Goal: Share content: Share content

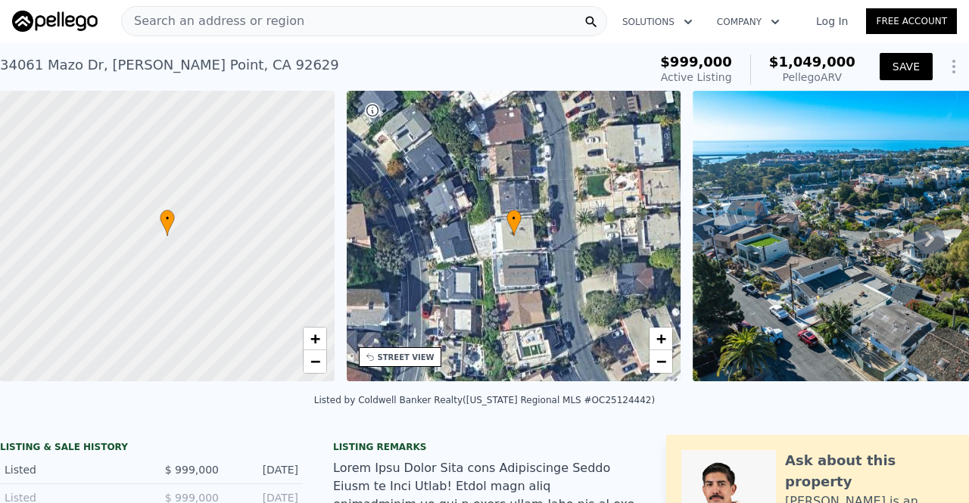
click at [900, 66] on button "SAVE" at bounding box center [906, 66] width 53 height 27
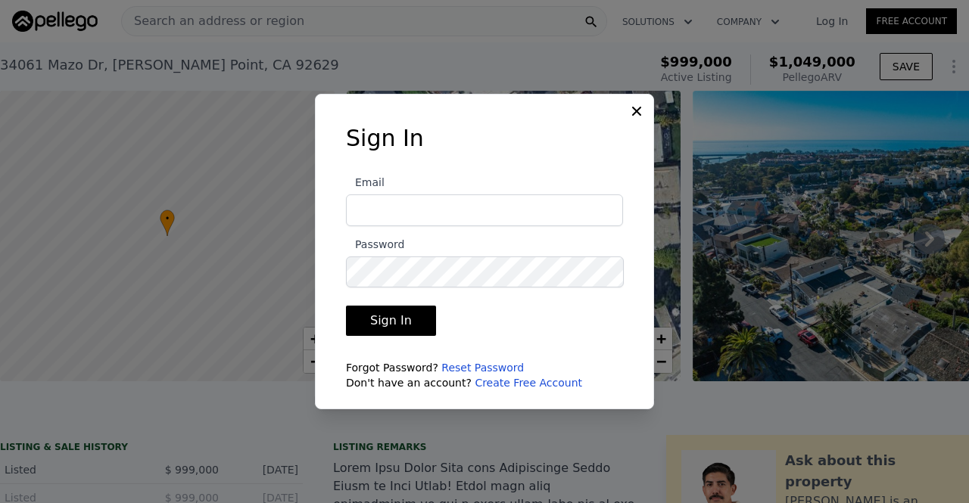
click at [552, 204] on input "Email" at bounding box center [484, 211] width 277 height 32
type input "[PERSON_NAME][EMAIL_ADDRESS][DOMAIN_NAME]"
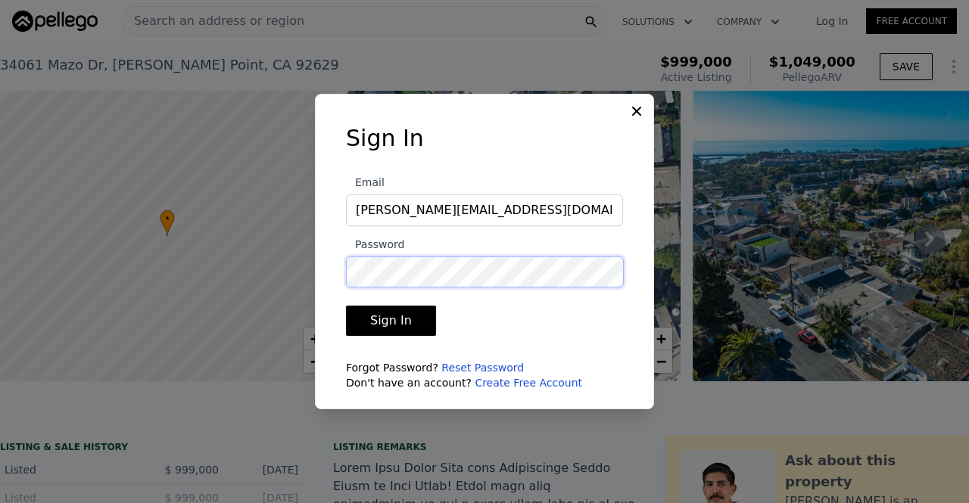
click at [346, 306] on button "Sign In" at bounding box center [391, 321] width 90 height 30
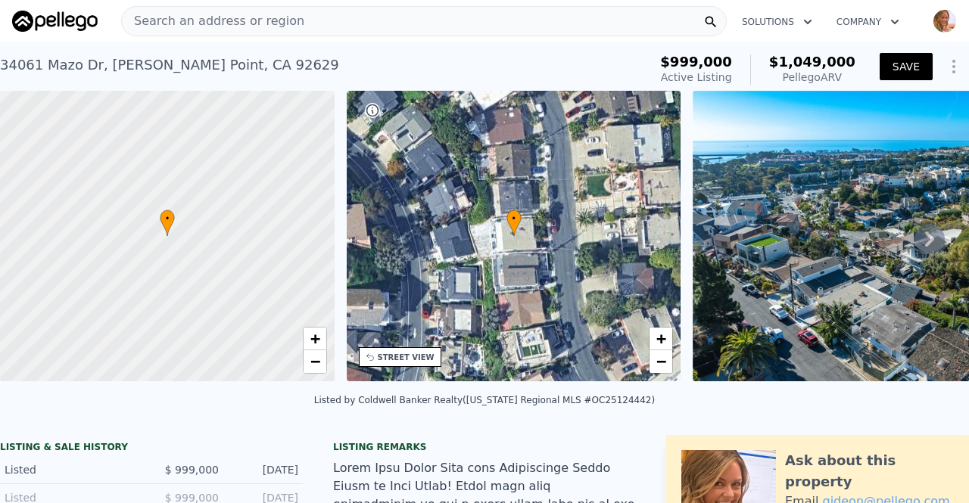
click at [898, 61] on button "SAVE" at bounding box center [906, 66] width 53 height 27
click at [945, 67] on icon "Show Options" at bounding box center [954, 67] width 18 height 18
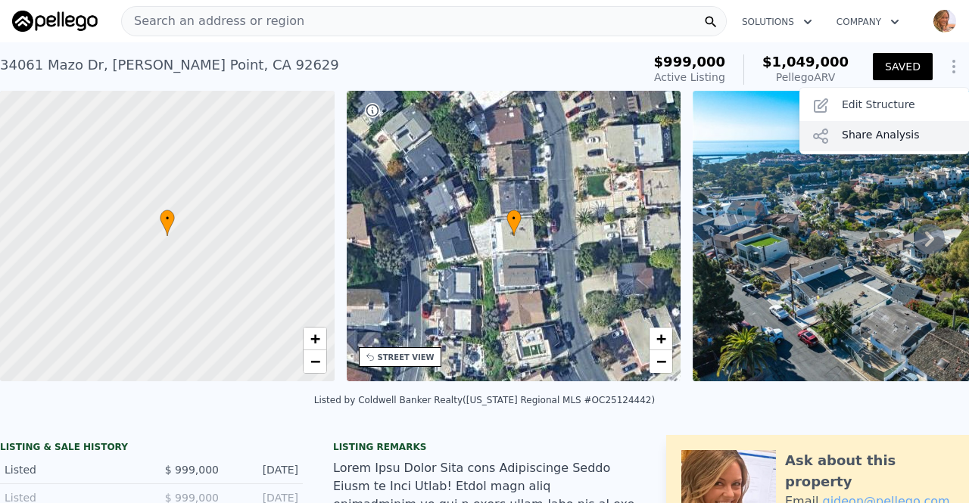
click at [860, 143] on div "Share Analysis" at bounding box center [884, 136] width 170 height 30
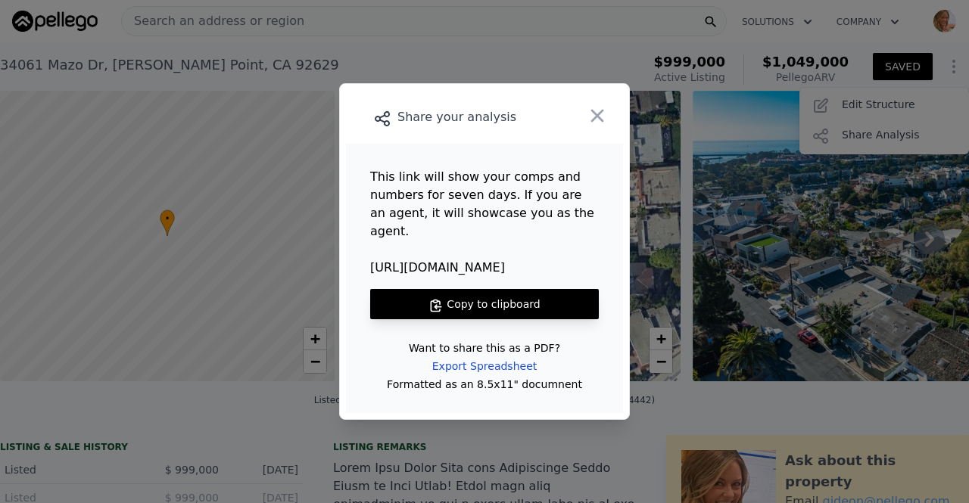
drag, startPoint x: 500, startPoint y: 255, endPoint x: 366, endPoint y: 260, distance: 133.3
click at [366, 260] on main "This link will show your comps and numbers for seven days. If you are an agent,…" at bounding box center [484, 278] width 277 height 269
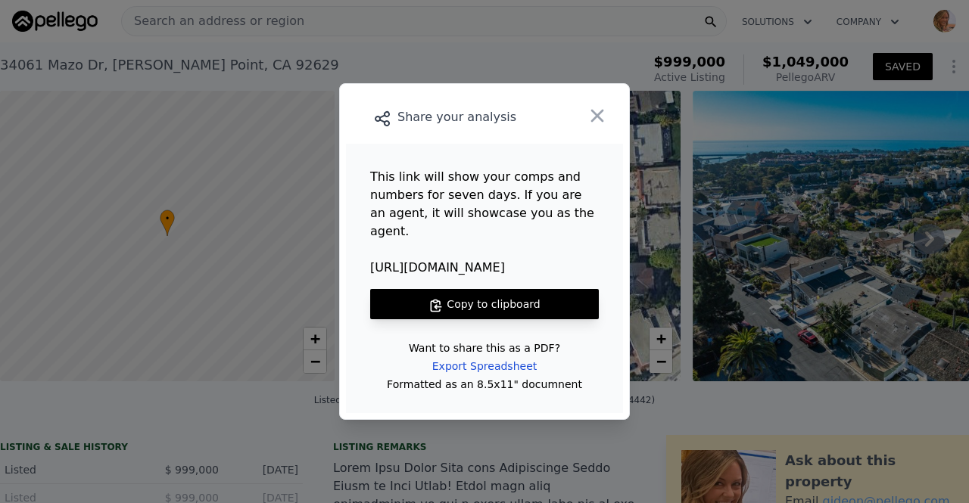
copy span "[URL][DOMAIN_NAME]"
click at [604, 123] on icon "button" at bounding box center [597, 115] width 21 height 21
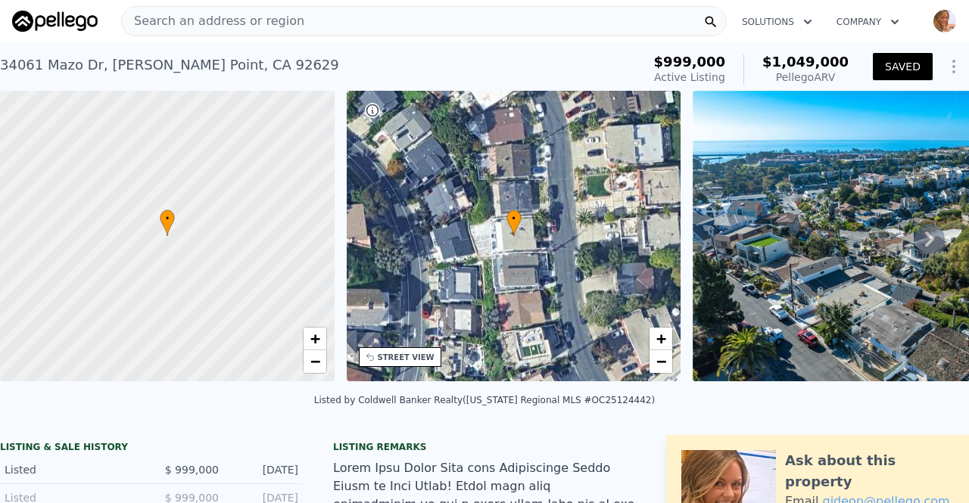
click at [403, 28] on div "Search an address or region" at bounding box center [424, 21] width 606 height 30
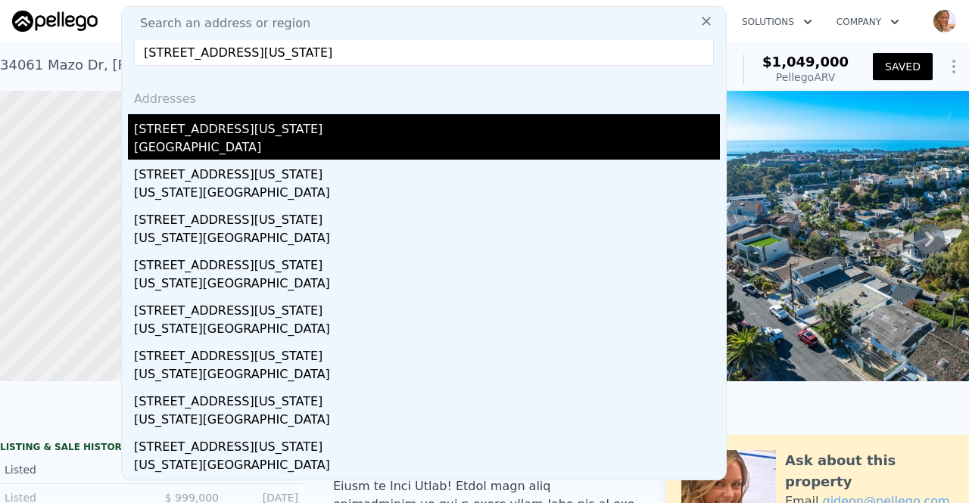
type input "[STREET_ADDRESS][US_STATE]"
click at [188, 134] on div "[STREET_ADDRESS][US_STATE]" at bounding box center [427, 126] width 586 height 24
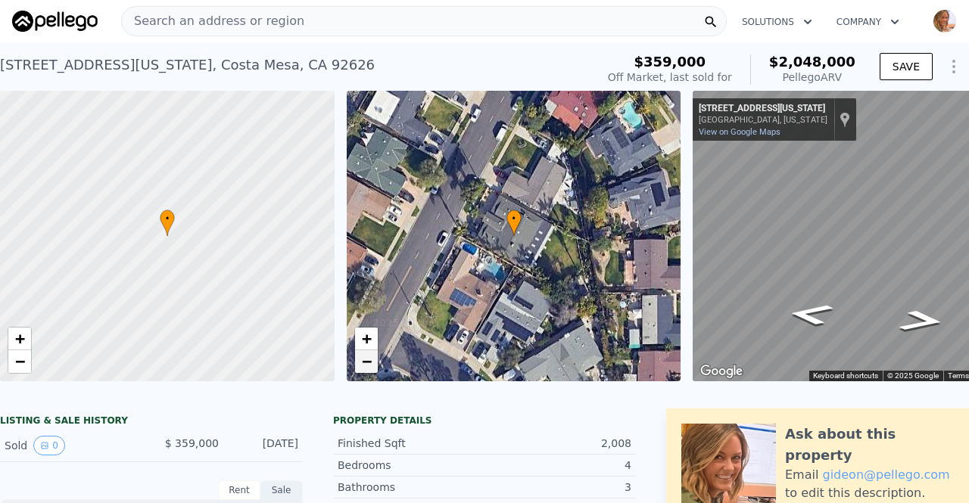
click at [365, 356] on span "−" at bounding box center [366, 361] width 10 height 19
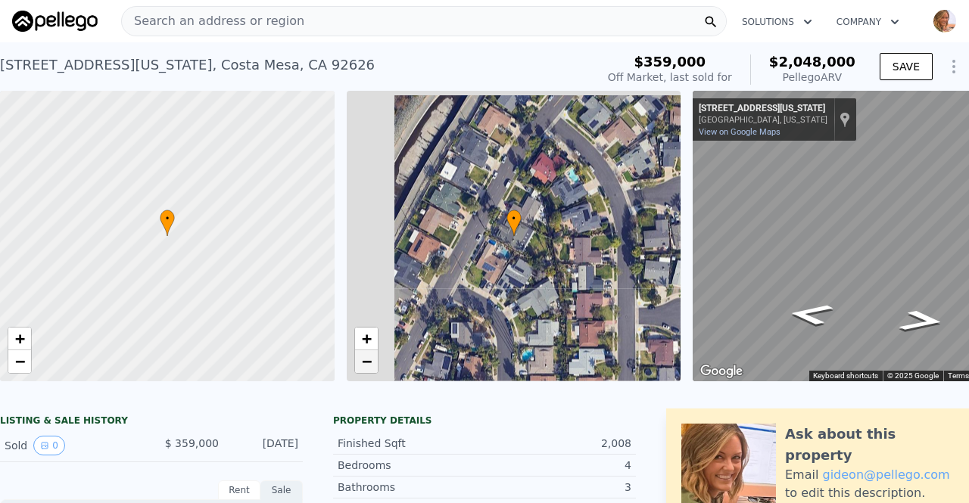
click at [365, 356] on span "−" at bounding box center [366, 361] width 10 height 19
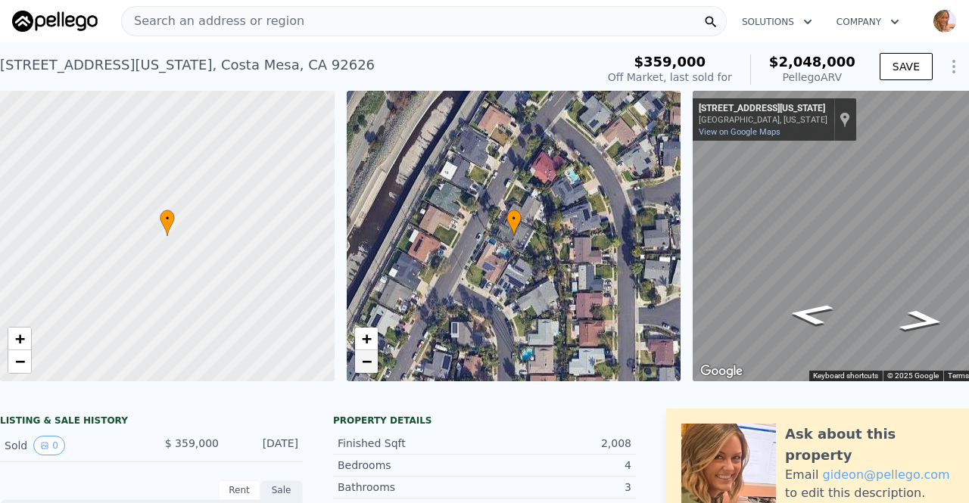
click at [365, 356] on span "−" at bounding box center [366, 361] width 10 height 19
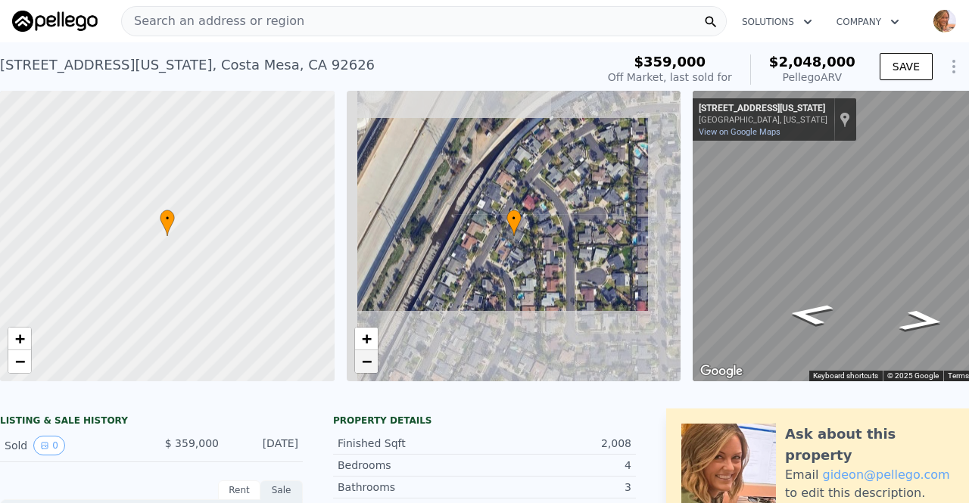
click at [365, 356] on span "−" at bounding box center [366, 361] width 10 height 19
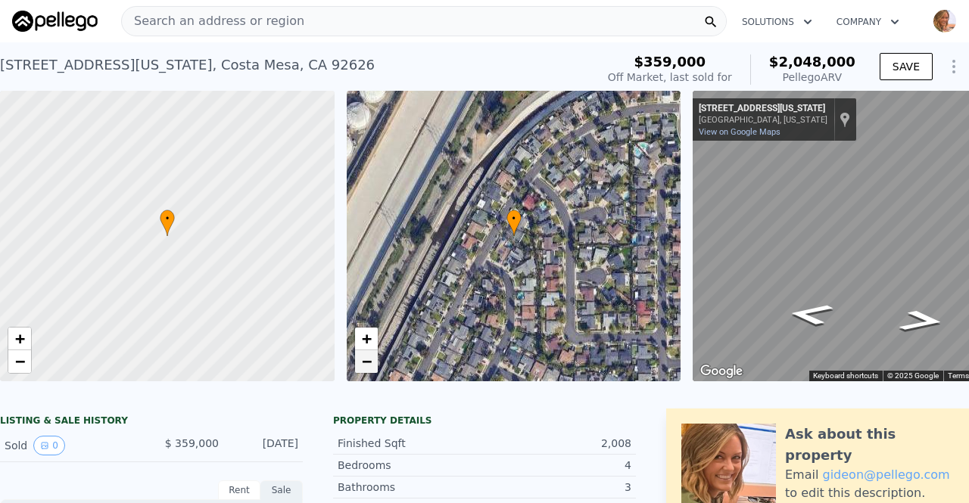
click at [365, 356] on span "−" at bounding box center [366, 361] width 10 height 19
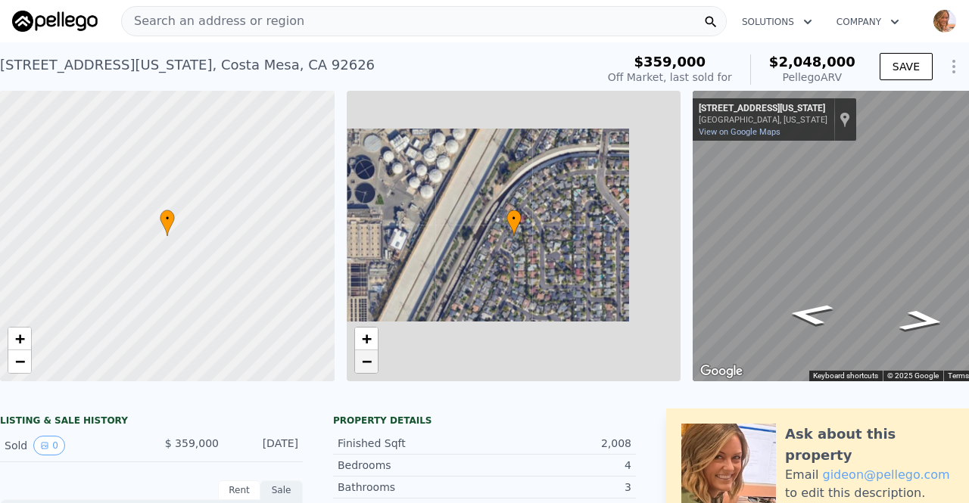
click at [365, 356] on span "−" at bounding box center [366, 361] width 10 height 19
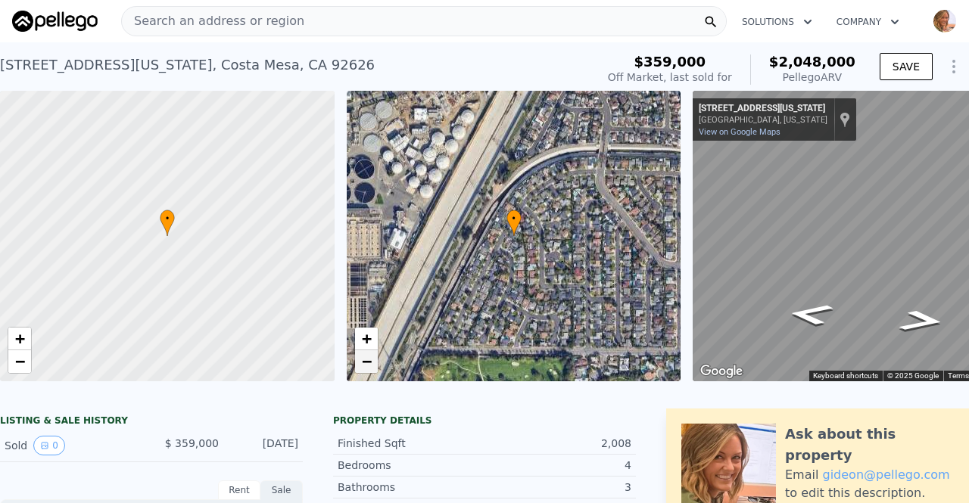
click at [365, 356] on span "−" at bounding box center [366, 361] width 10 height 19
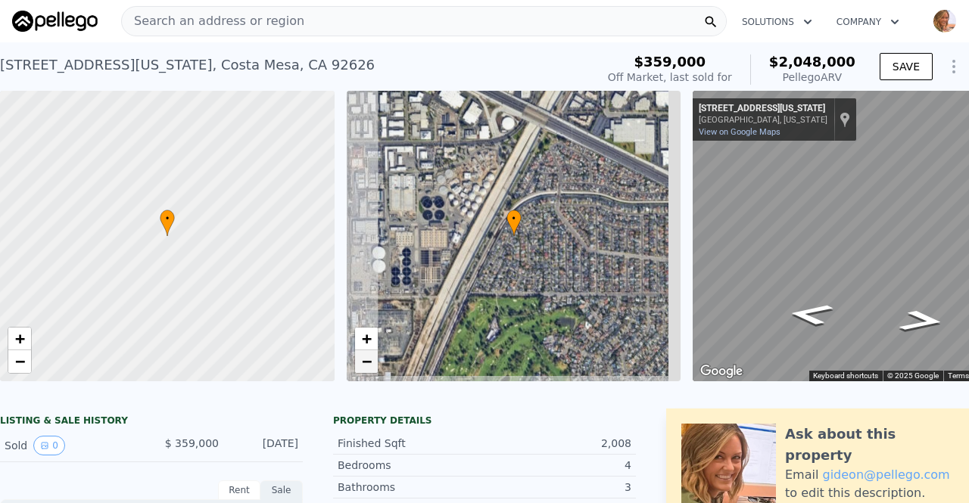
click at [365, 356] on span "−" at bounding box center [366, 361] width 10 height 19
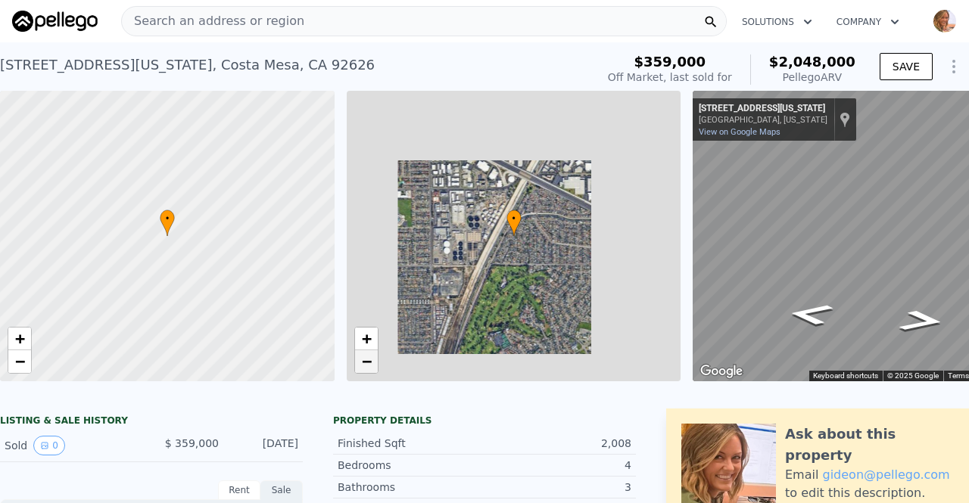
click at [365, 356] on span "−" at bounding box center [366, 361] width 10 height 19
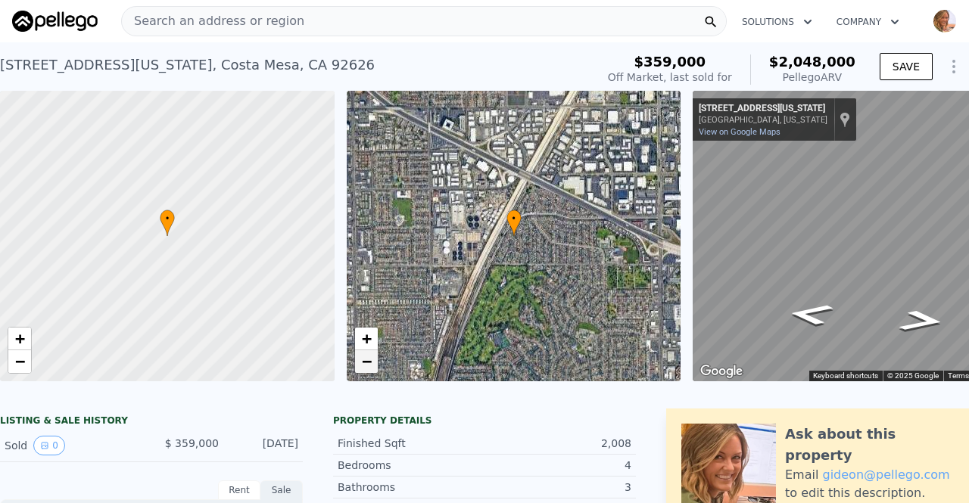
click at [365, 356] on span "−" at bounding box center [366, 361] width 10 height 19
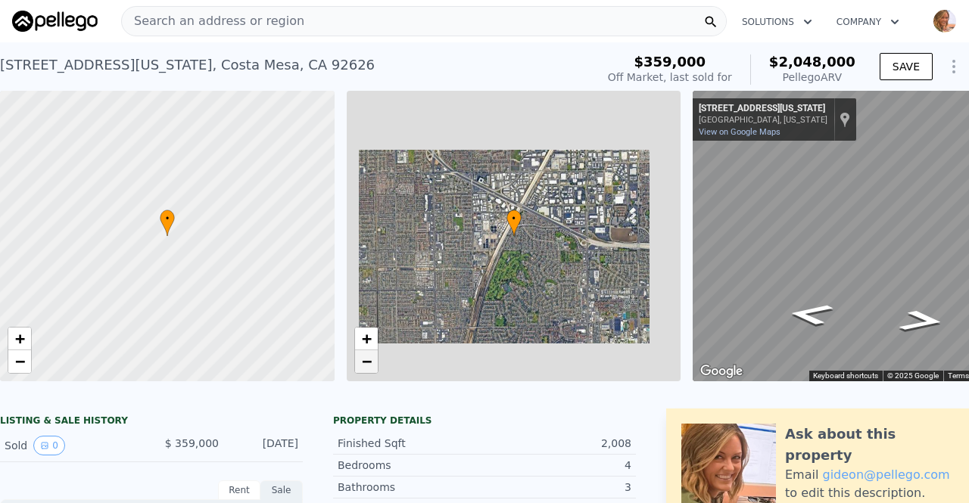
click at [365, 356] on span "−" at bounding box center [366, 361] width 10 height 19
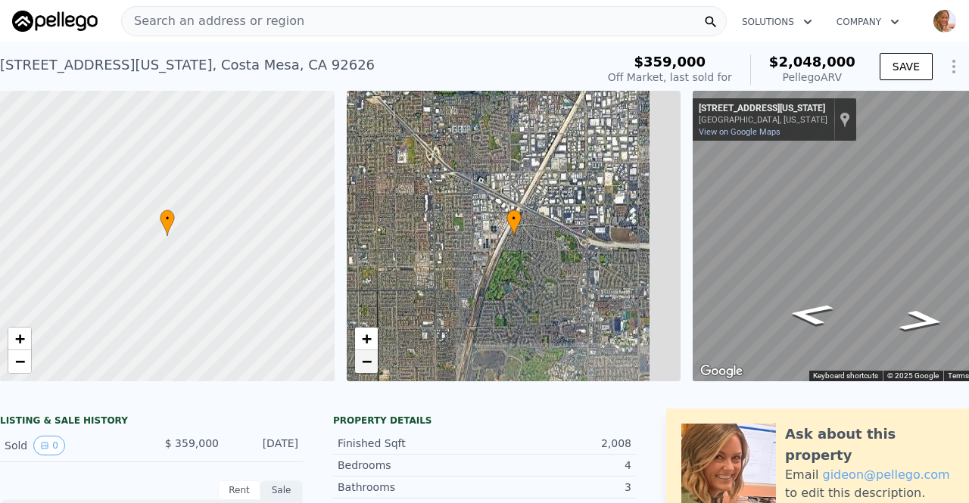
click at [365, 356] on span "−" at bounding box center [366, 361] width 10 height 19
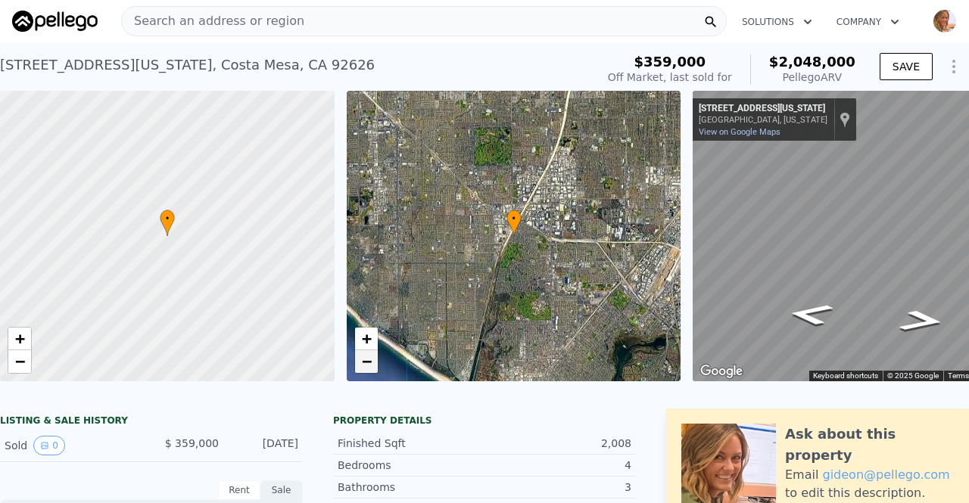
click at [363, 360] on span "−" at bounding box center [366, 361] width 10 height 19
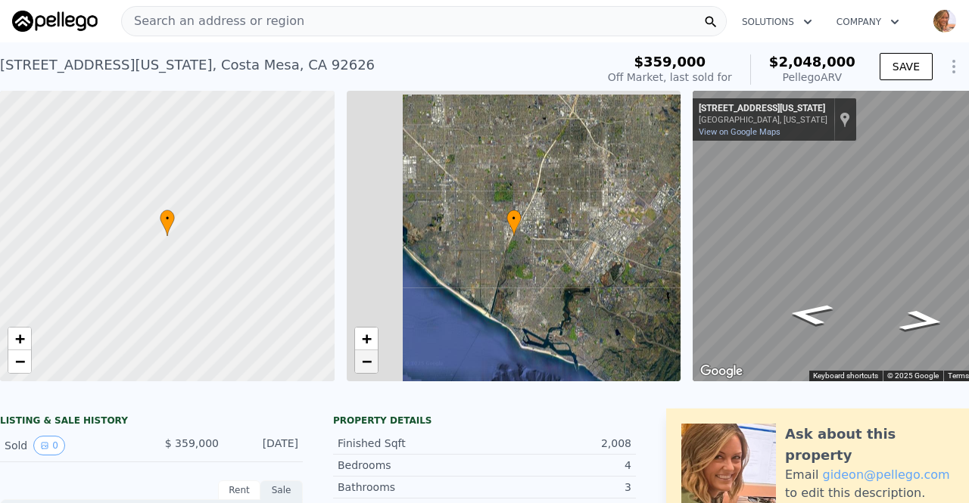
click at [363, 360] on span "−" at bounding box center [366, 361] width 10 height 19
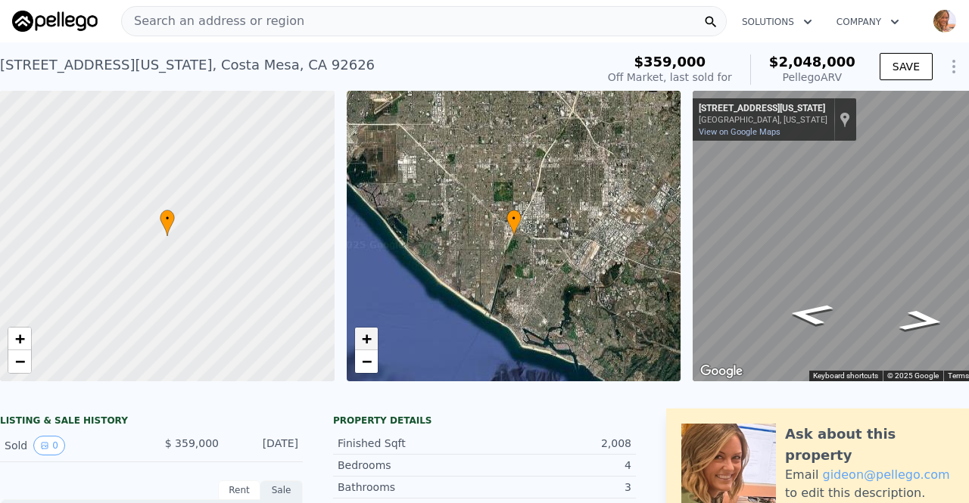
click at [362, 337] on span "+" at bounding box center [366, 338] width 10 height 19
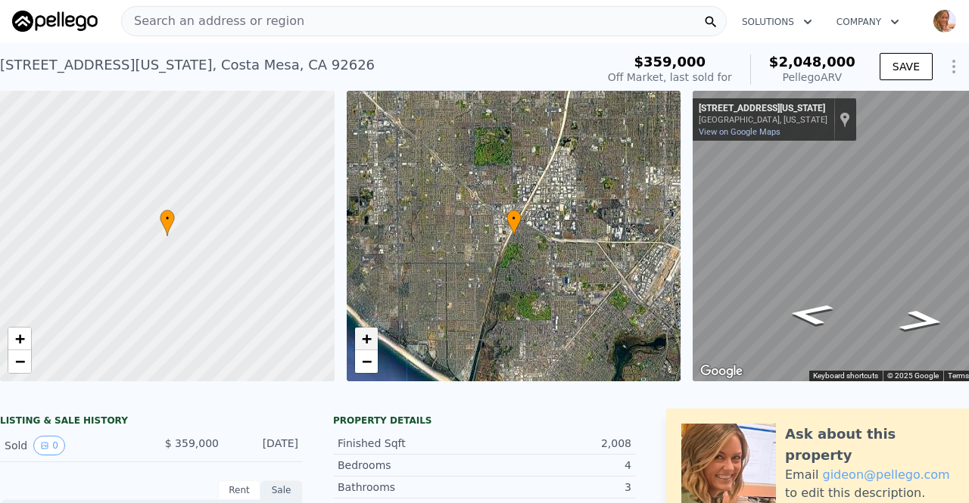
click at [362, 337] on span "+" at bounding box center [366, 338] width 10 height 19
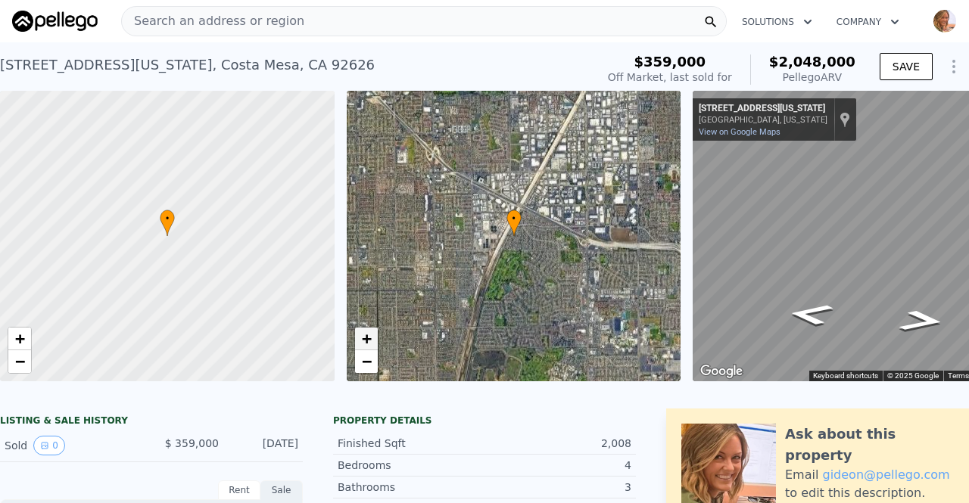
click at [362, 337] on span "+" at bounding box center [366, 338] width 10 height 19
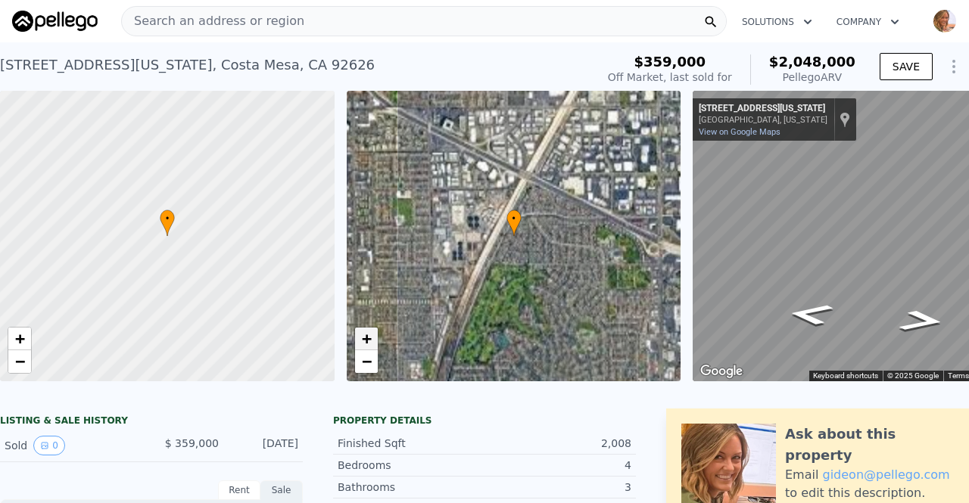
click at [362, 337] on span "+" at bounding box center [366, 338] width 10 height 19
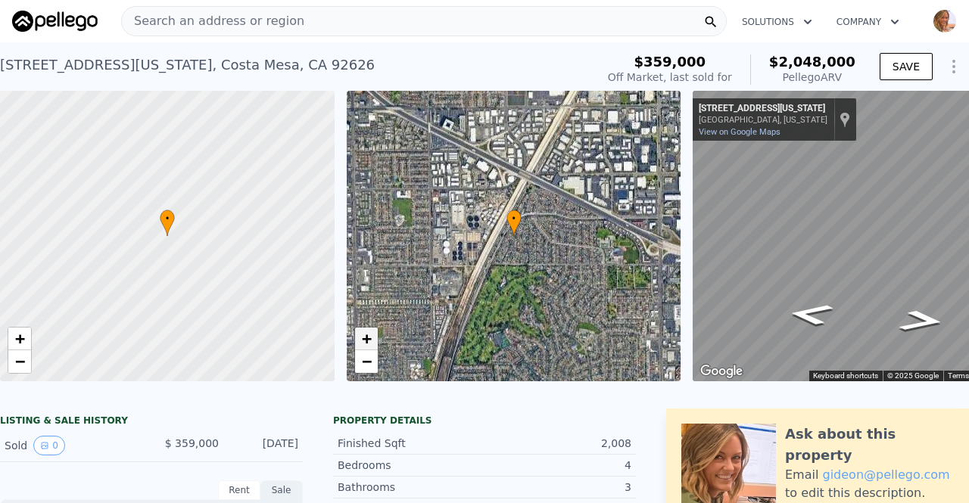
click at [362, 337] on span "+" at bounding box center [366, 338] width 10 height 19
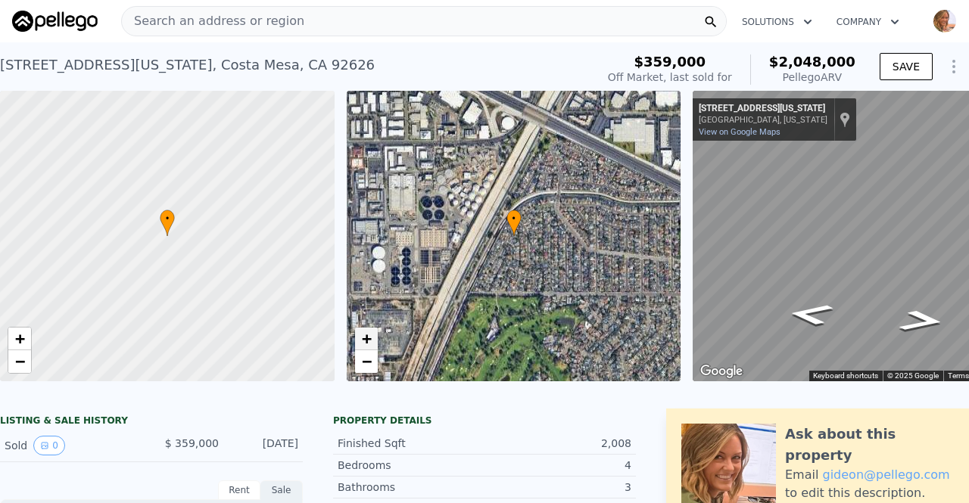
click at [362, 337] on span "+" at bounding box center [366, 338] width 10 height 19
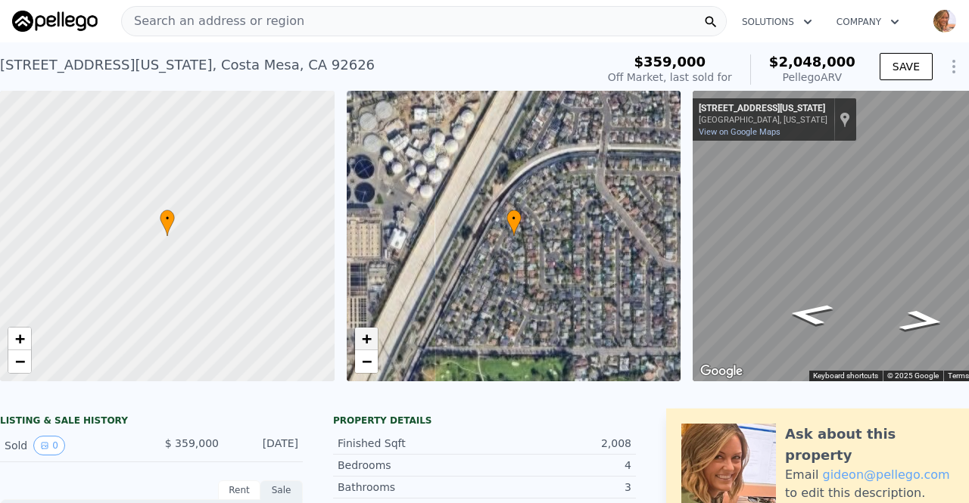
click at [362, 337] on span "+" at bounding box center [366, 338] width 10 height 19
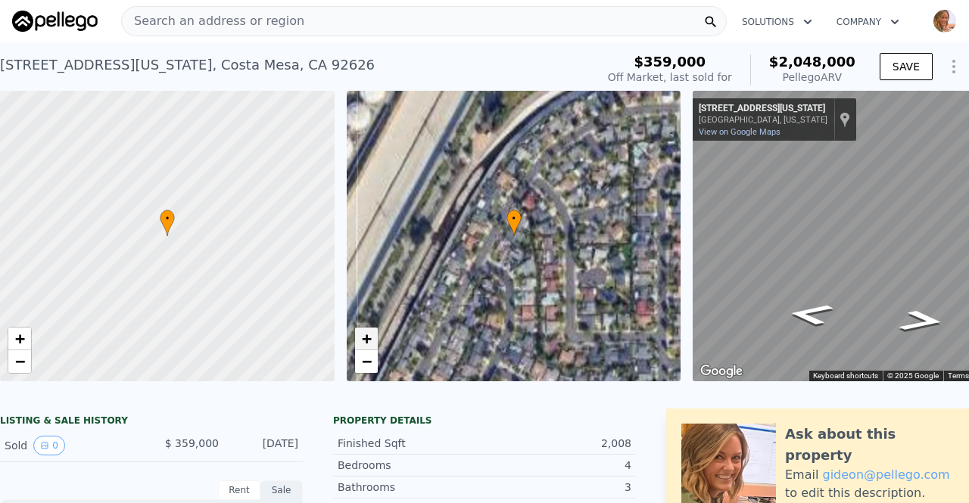
click at [362, 337] on span "+" at bounding box center [366, 338] width 10 height 19
